Goal: Task Accomplishment & Management: Manage account settings

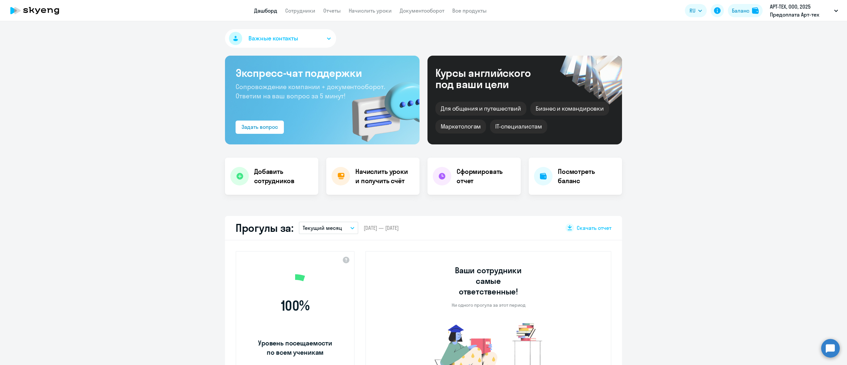
select select "30"
click at [735, 11] on div "Баланс" at bounding box center [741, 11] width 18 height 8
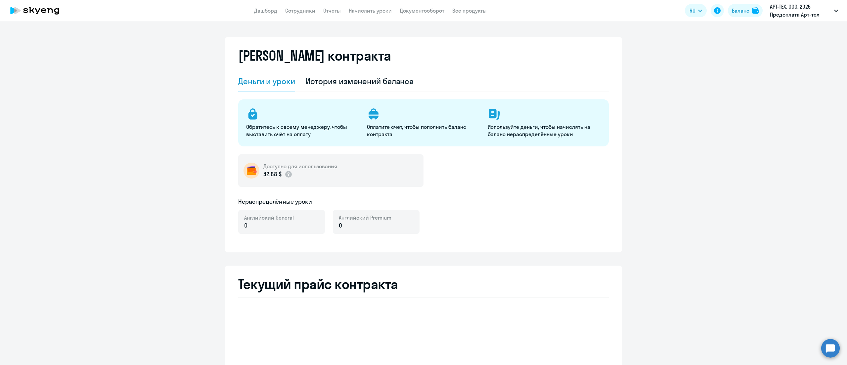
select select "english_adult_not_native_speaker"
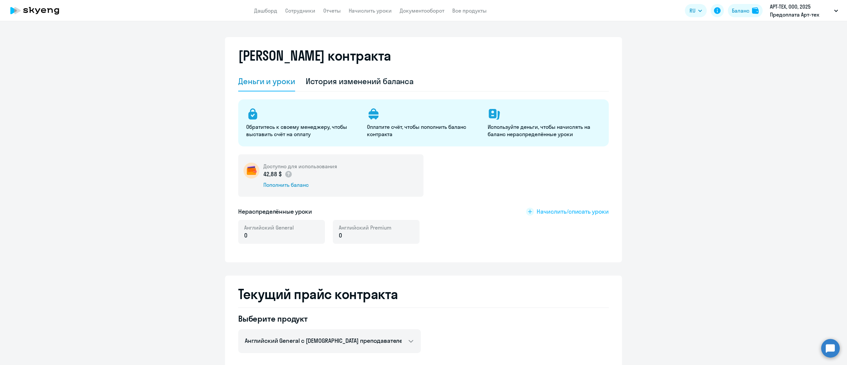
click at [566, 208] on span "Начислить/списать уроки" at bounding box center [573, 211] width 72 height 9
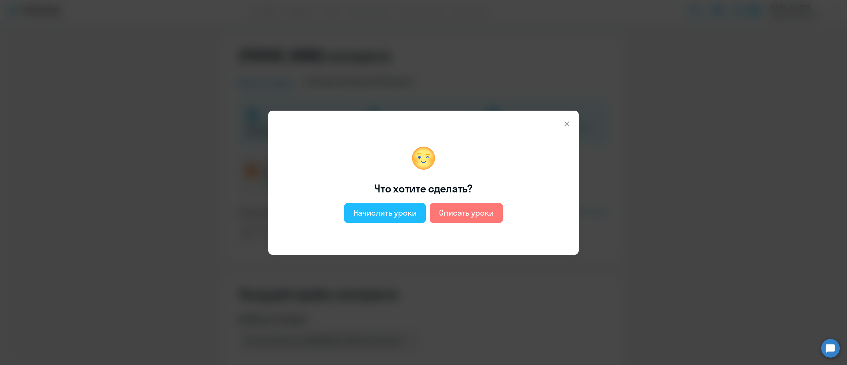
click at [404, 212] on div "Начислить уроки" at bounding box center [384, 212] width 63 height 11
select select "english_adult_not_native_speaker"
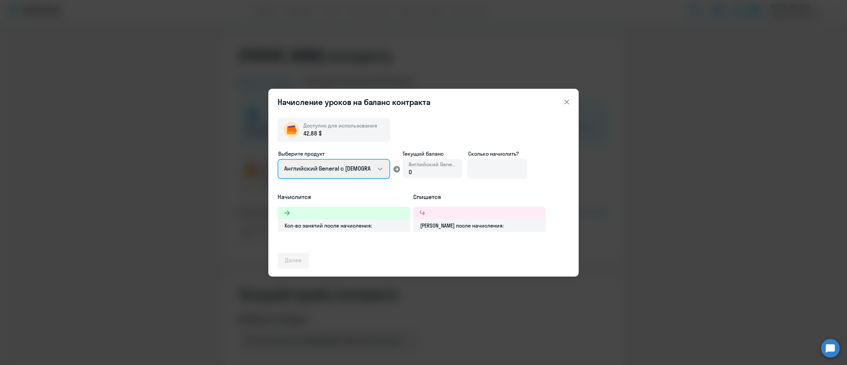
click at [377, 167] on select "Английский General с [DEMOGRAPHIC_DATA] преподавателем Премиум [DEMOGRAPHIC_DAT…" at bounding box center [334, 169] width 113 height 20
